Goal: Task Accomplishment & Management: Manage account settings

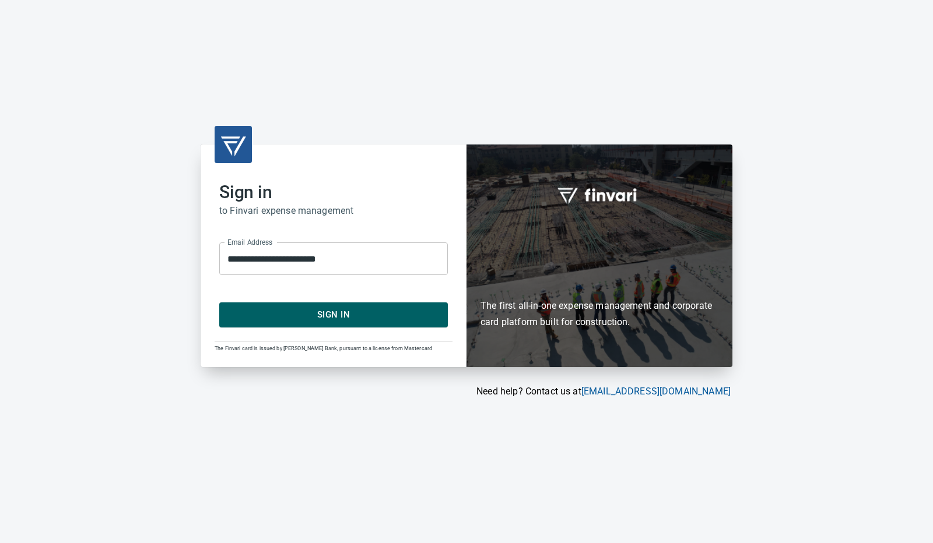
click at [286, 318] on span "Sign In" at bounding box center [333, 314] width 203 height 15
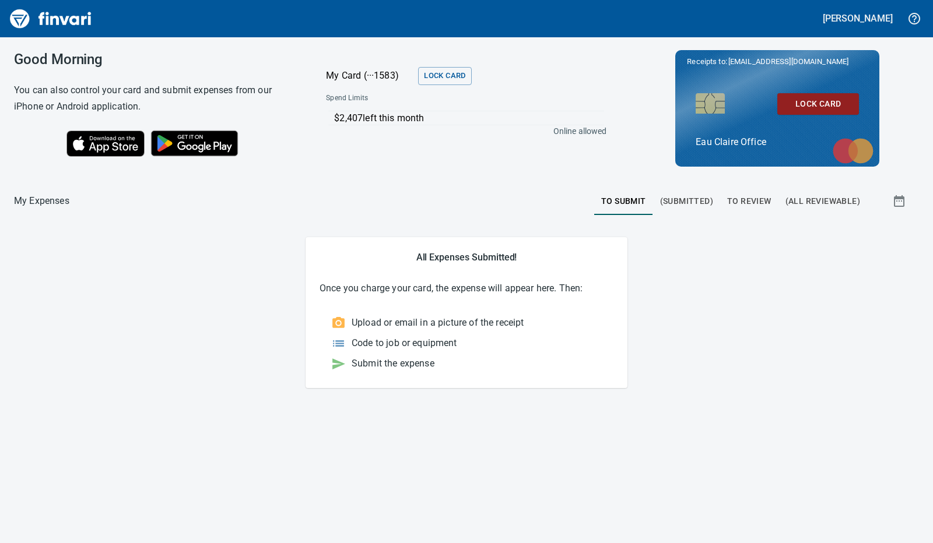
click at [752, 193] on button "To Review" at bounding box center [749, 201] width 58 height 28
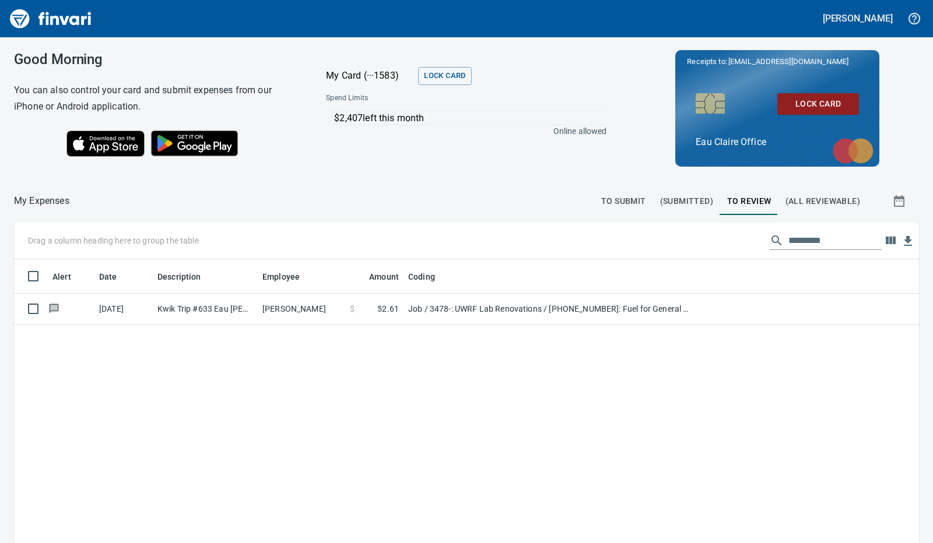
scroll to position [406, 887]
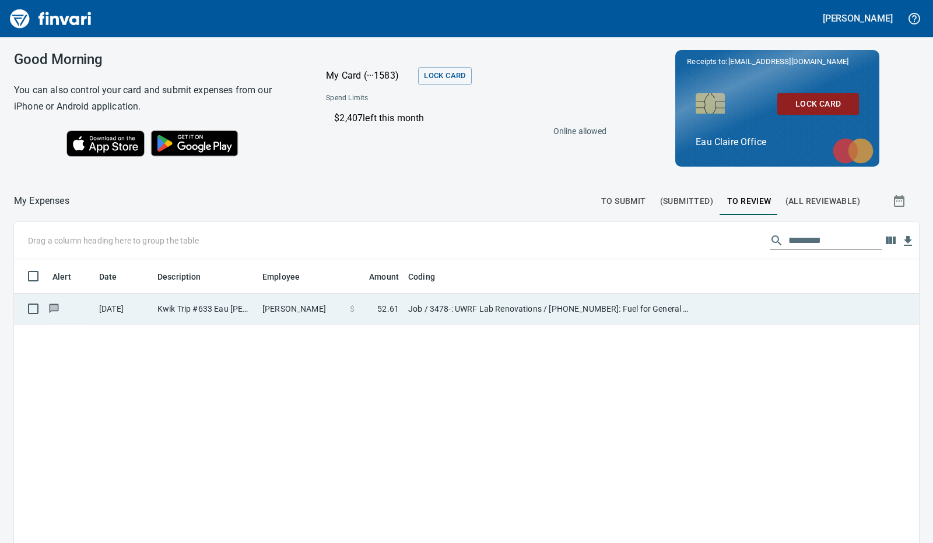
click at [240, 313] on td "Kwik Trip #633 Eau Claire WI" at bounding box center [205, 309] width 105 height 31
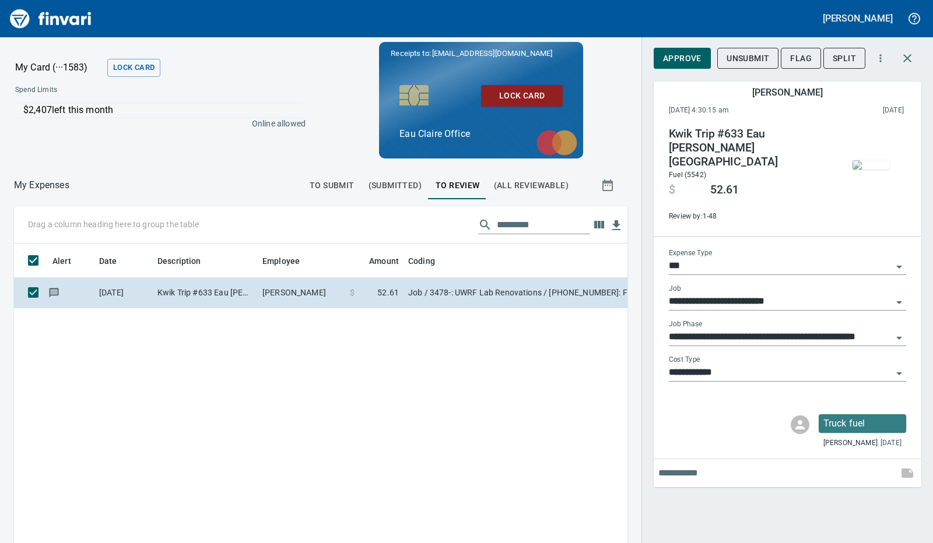
scroll to position [397, 587]
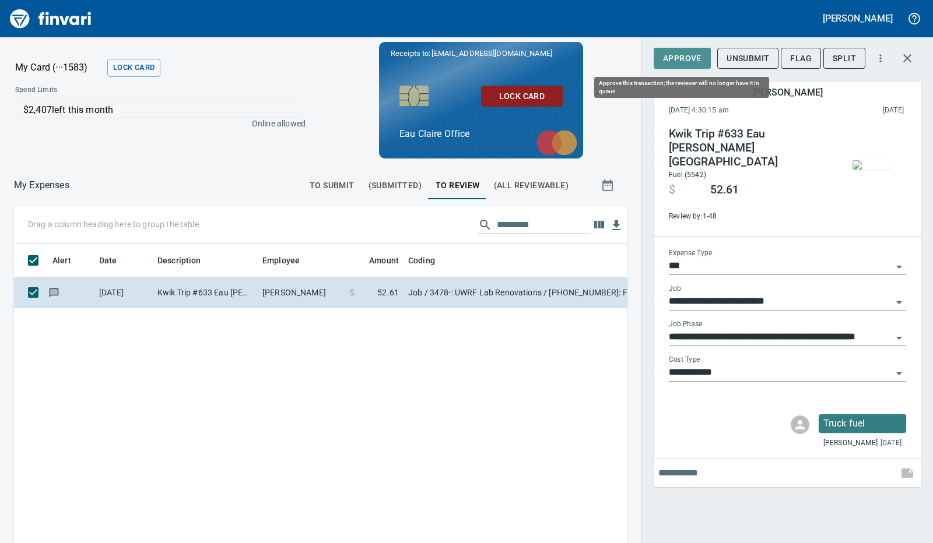
click at [665, 57] on span "Approve" at bounding box center [682, 58] width 38 height 15
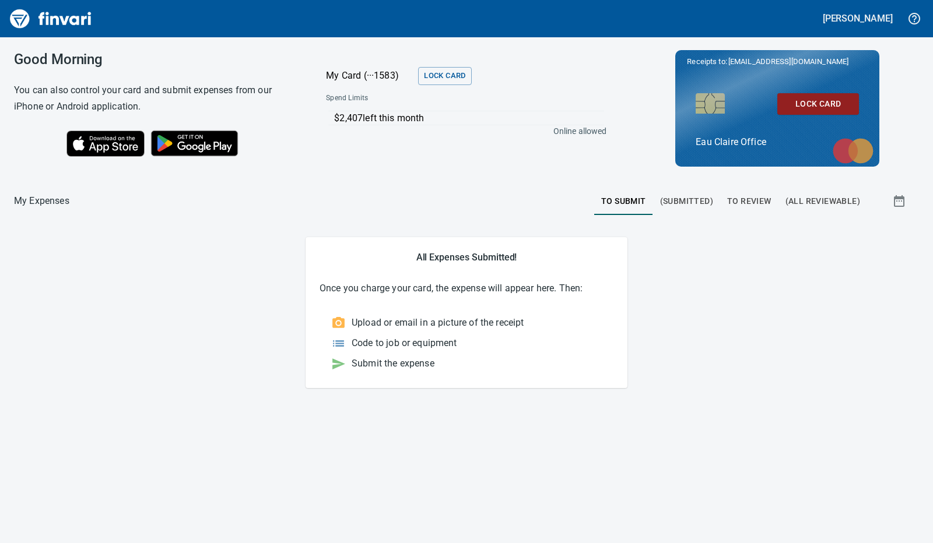
click at [750, 188] on button "To Review" at bounding box center [749, 201] width 58 height 28
